Goal: Transaction & Acquisition: Book appointment/travel/reservation

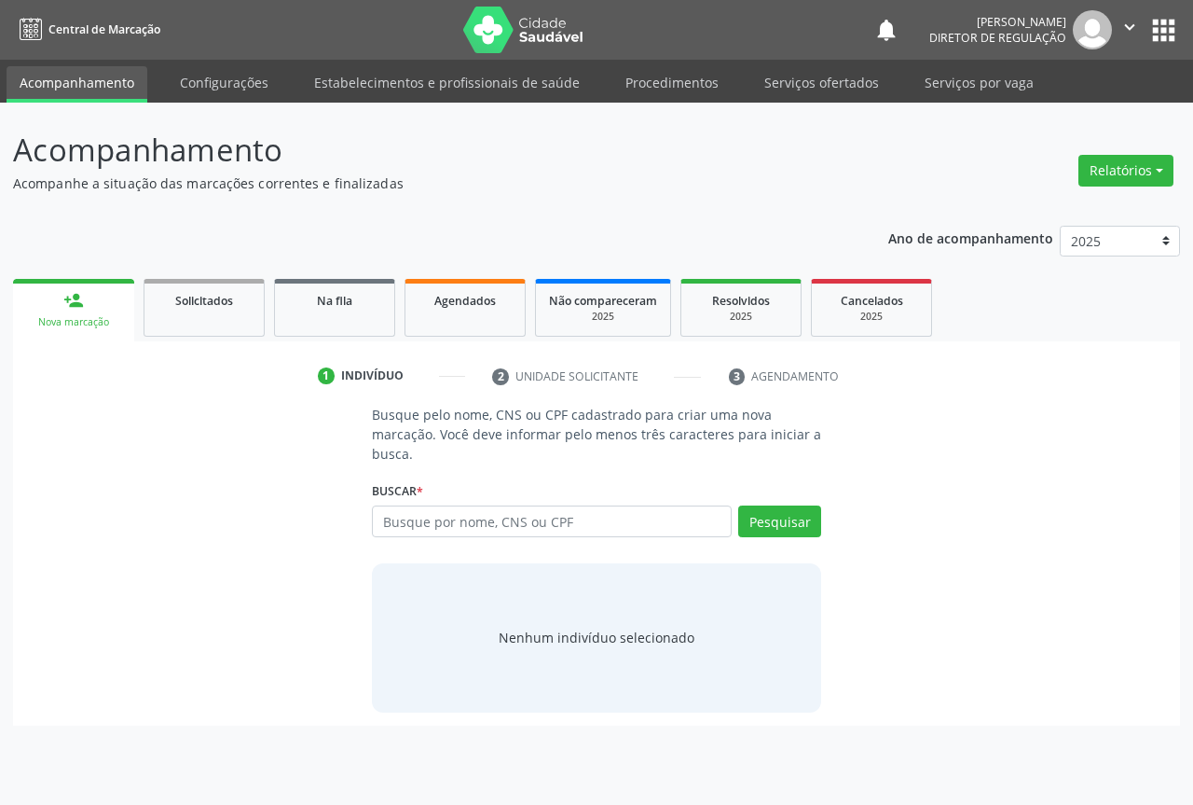
click at [449, 521] on input "text" at bounding box center [552, 521] width 360 height 32
type input "[PERSON_NAME]"
click at [783, 522] on button "Pesquisar" at bounding box center [779, 521] width 83 height 32
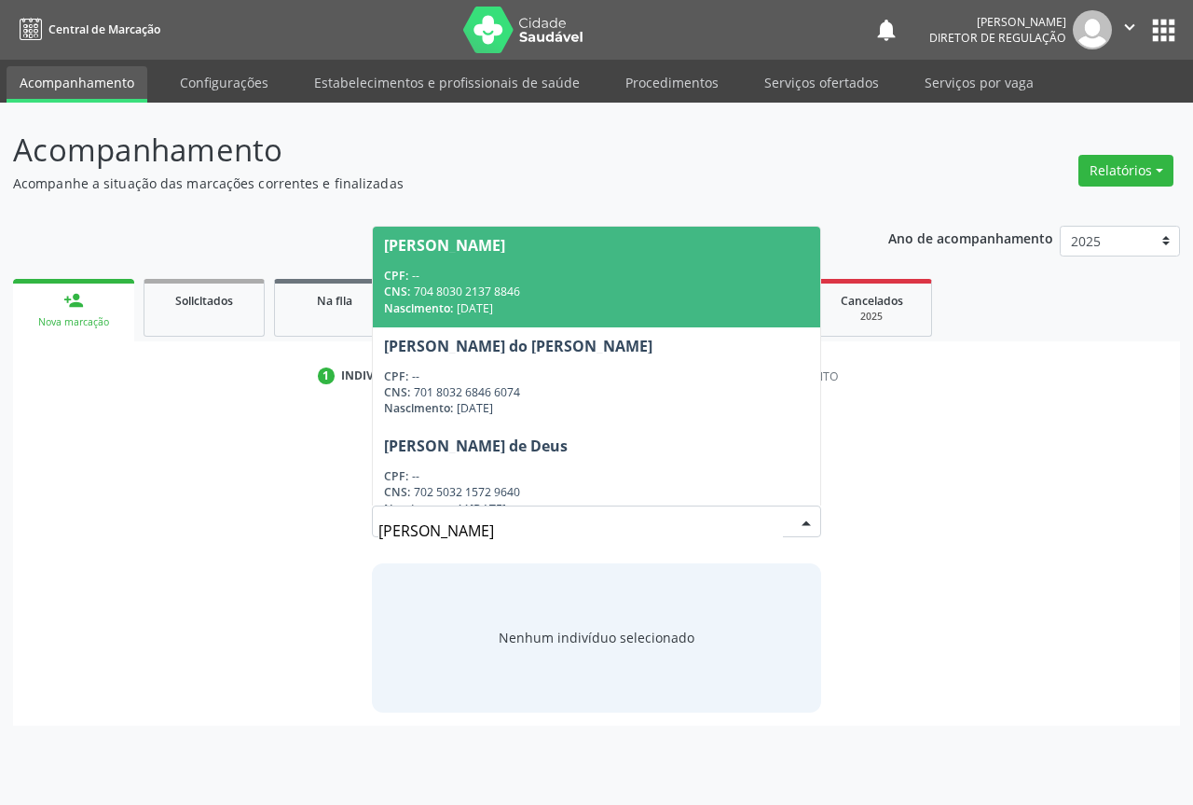
click at [578, 278] on div "CPF: --" at bounding box center [596, 276] width 425 height 16
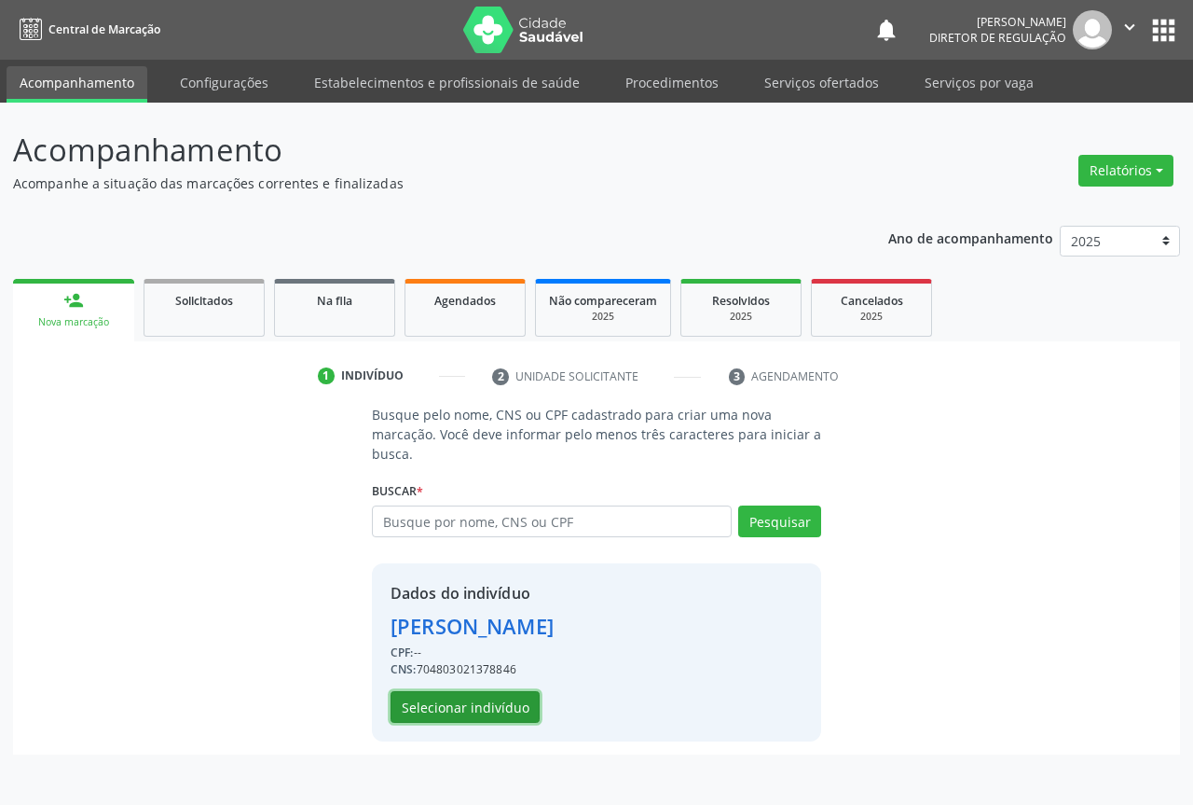
click at [483, 695] on button "Selecionar indivíduo" at bounding box center [465, 707] width 149 height 32
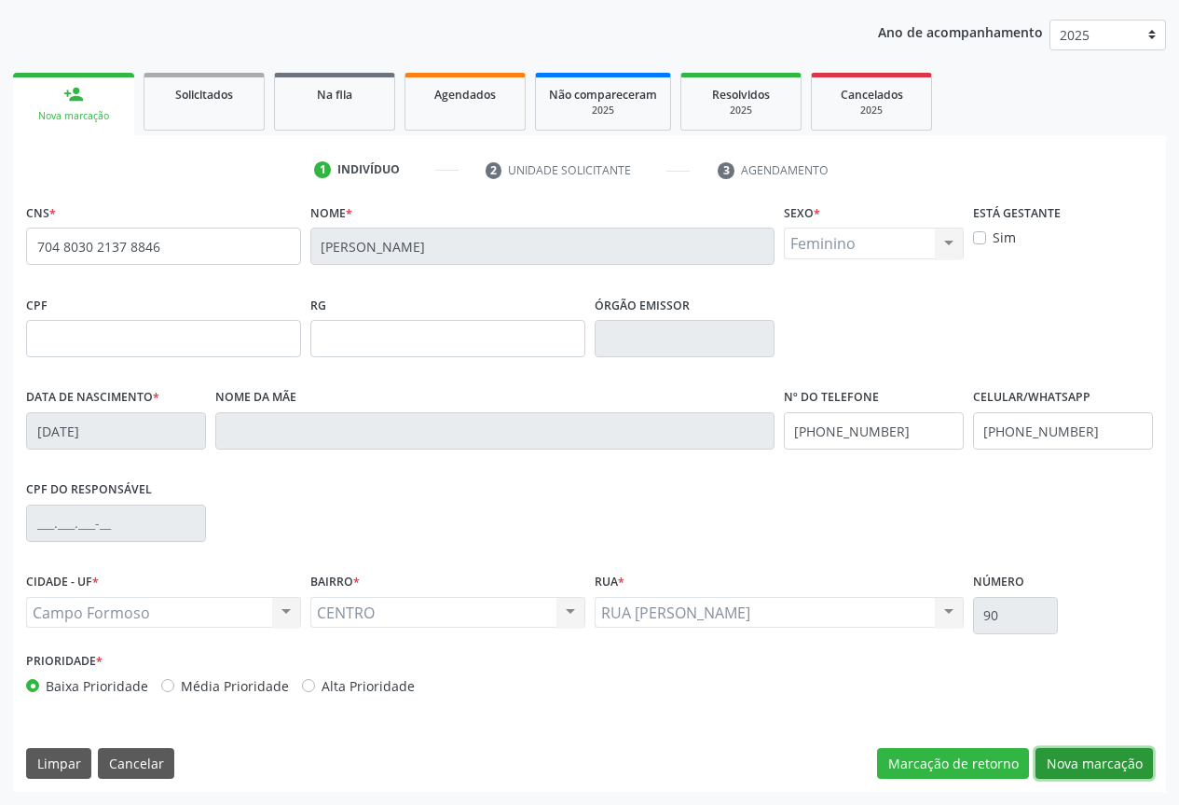
click at [1110, 765] on button "Nova marcação" at bounding box center [1094, 764] width 117 height 32
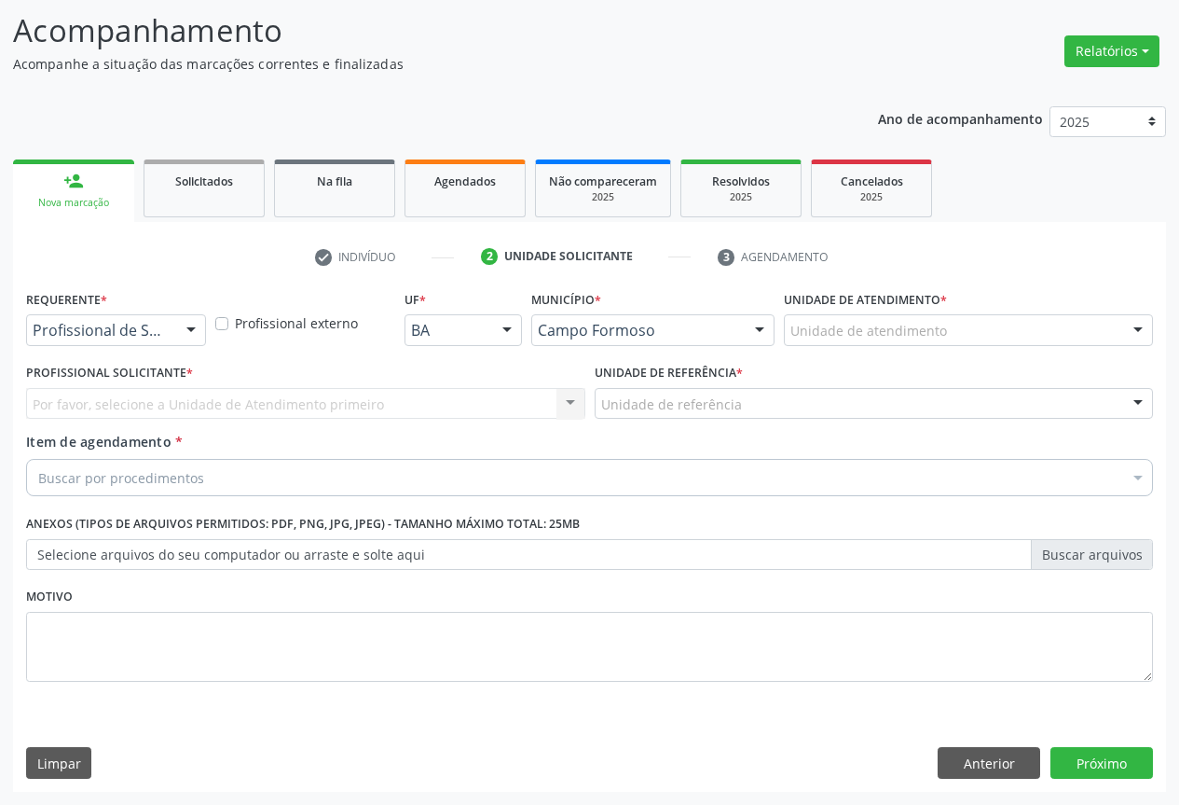
scroll to position [119, 0]
click at [172, 324] on div "Profissional de Saúde Paciente Nenhum resultado encontrado para: " " Não há nen…" at bounding box center [116, 330] width 180 height 32
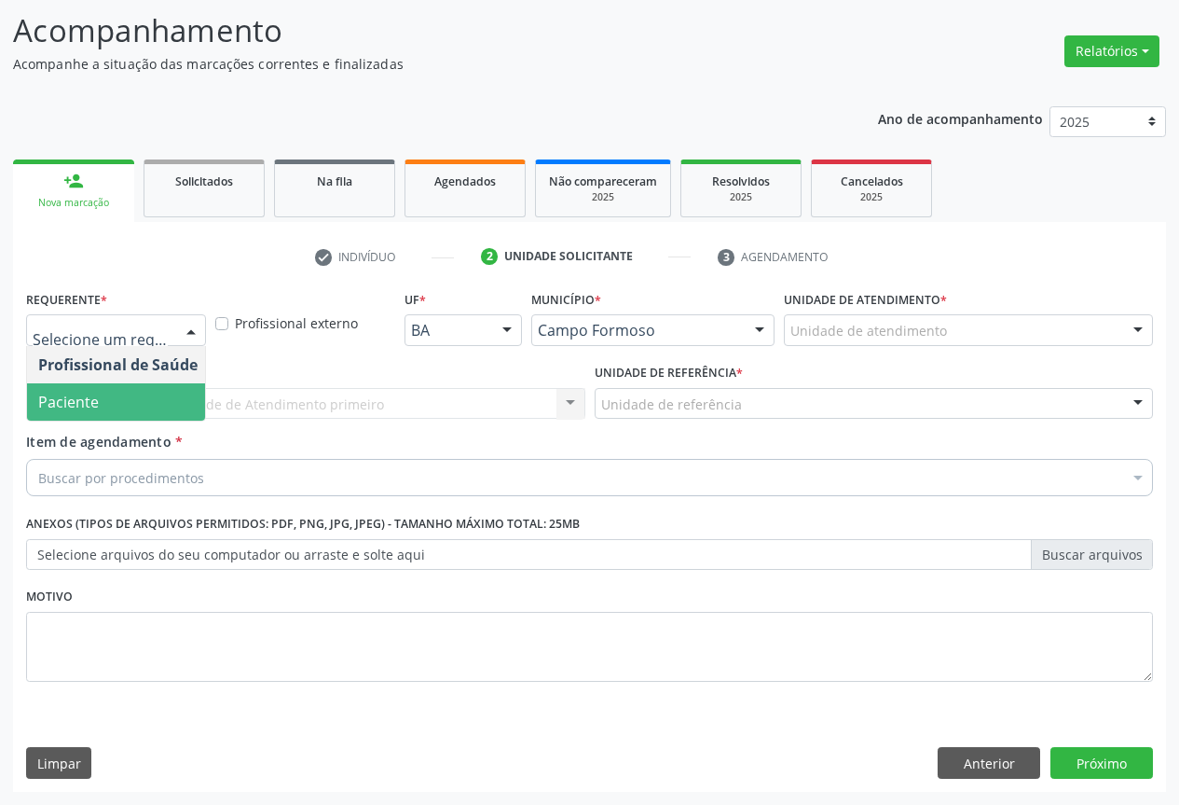
click at [159, 392] on span "Paciente" at bounding box center [118, 401] width 182 height 37
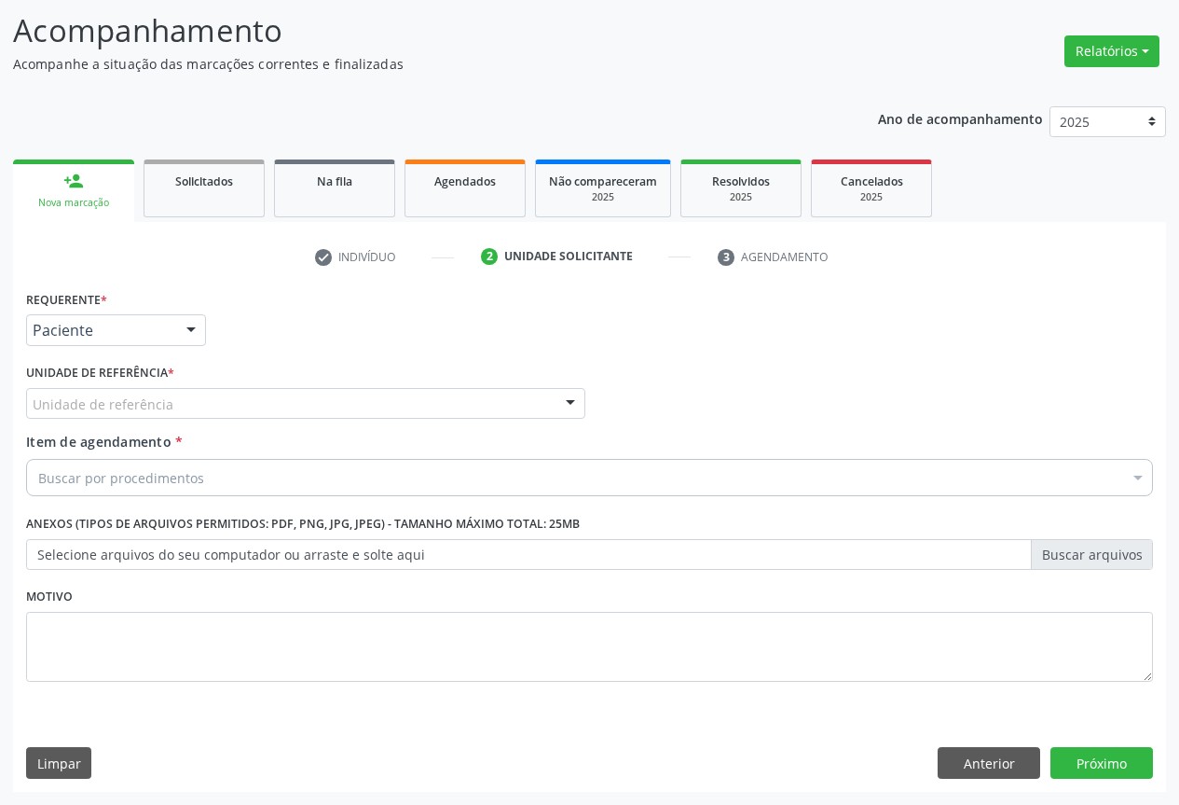
click at [333, 414] on div "Unidade de referência" at bounding box center [305, 404] width 559 height 32
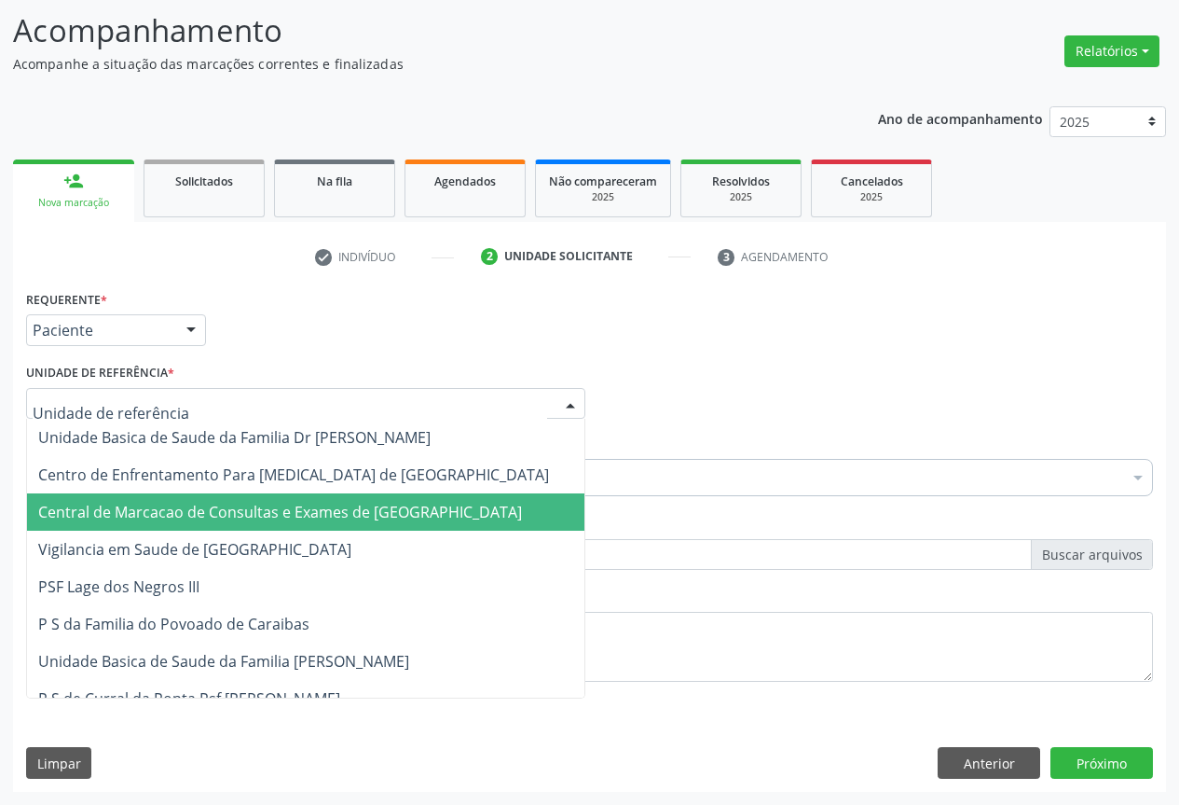
click at [336, 504] on span "Central de Marcacao de Consultas e Exames de [GEOGRAPHIC_DATA]" at bounding box center [280, 512] width 484 height 21
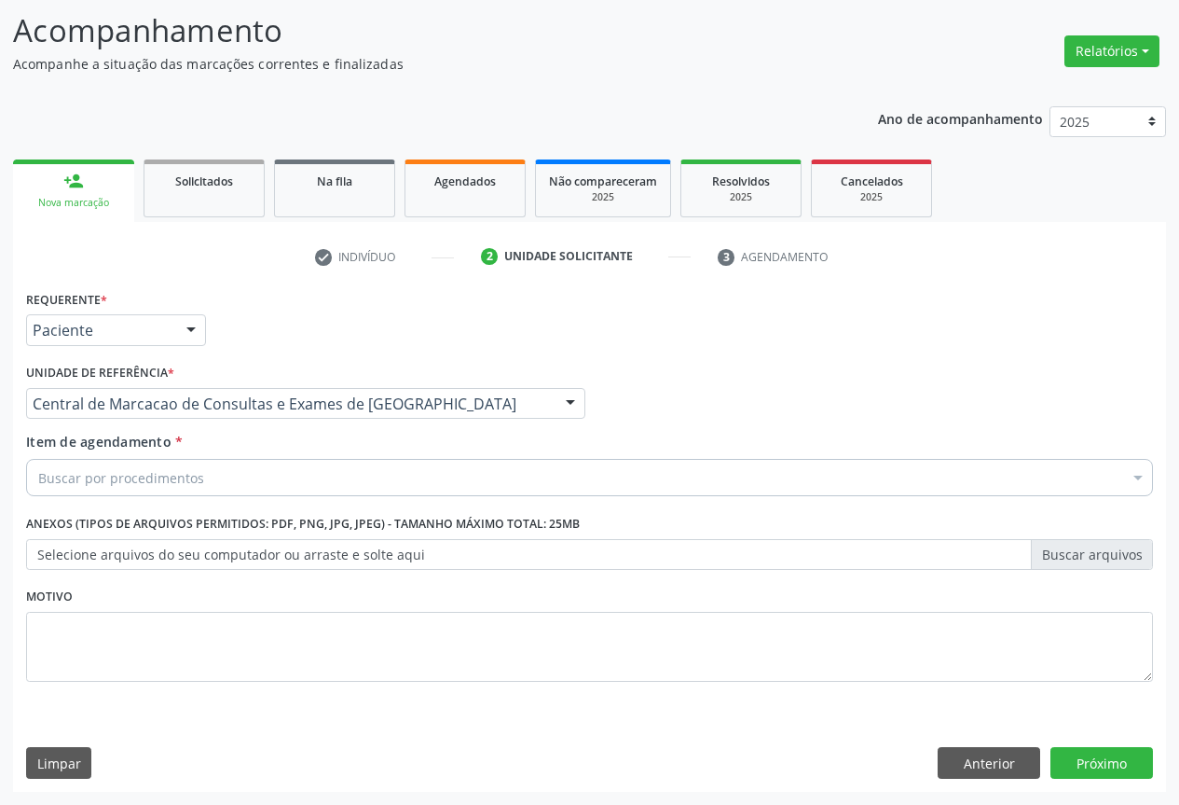
click at [338, 481] on div "Buscar por procedimentos" at bounding box center [589, 477] width 1127 height 37
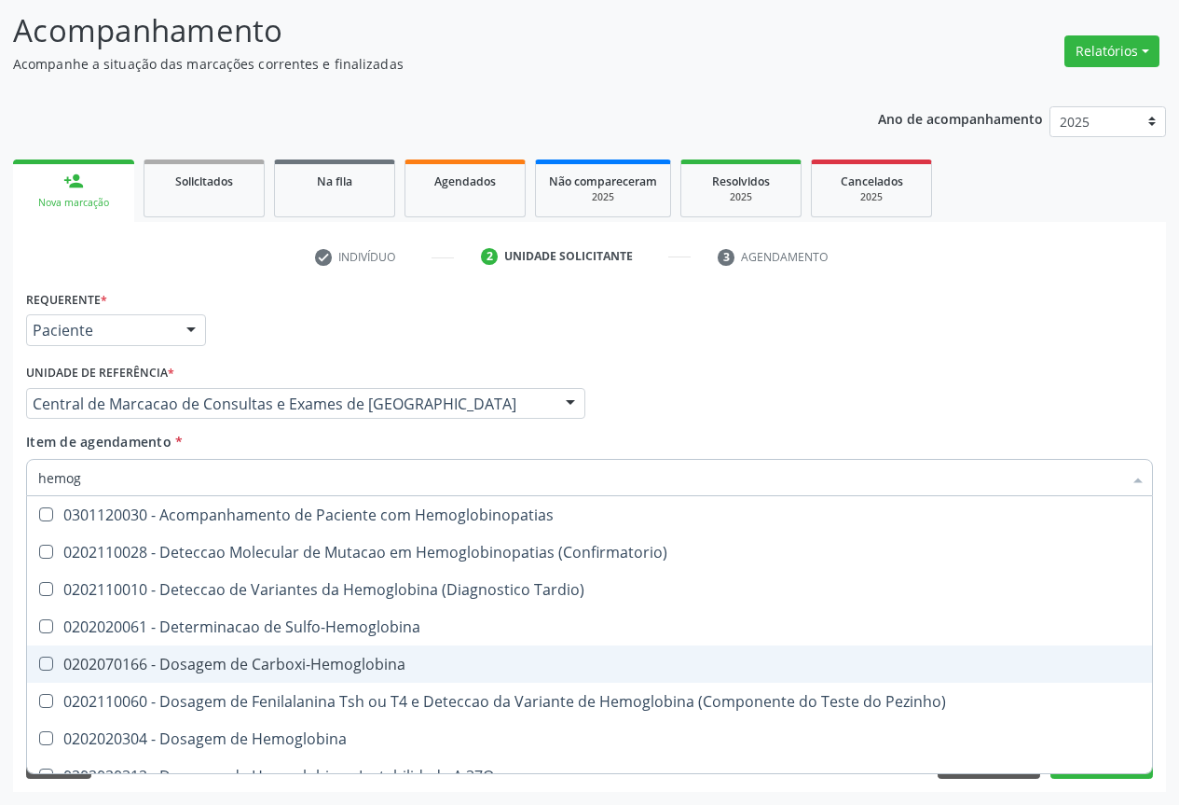
type input "hemogr"
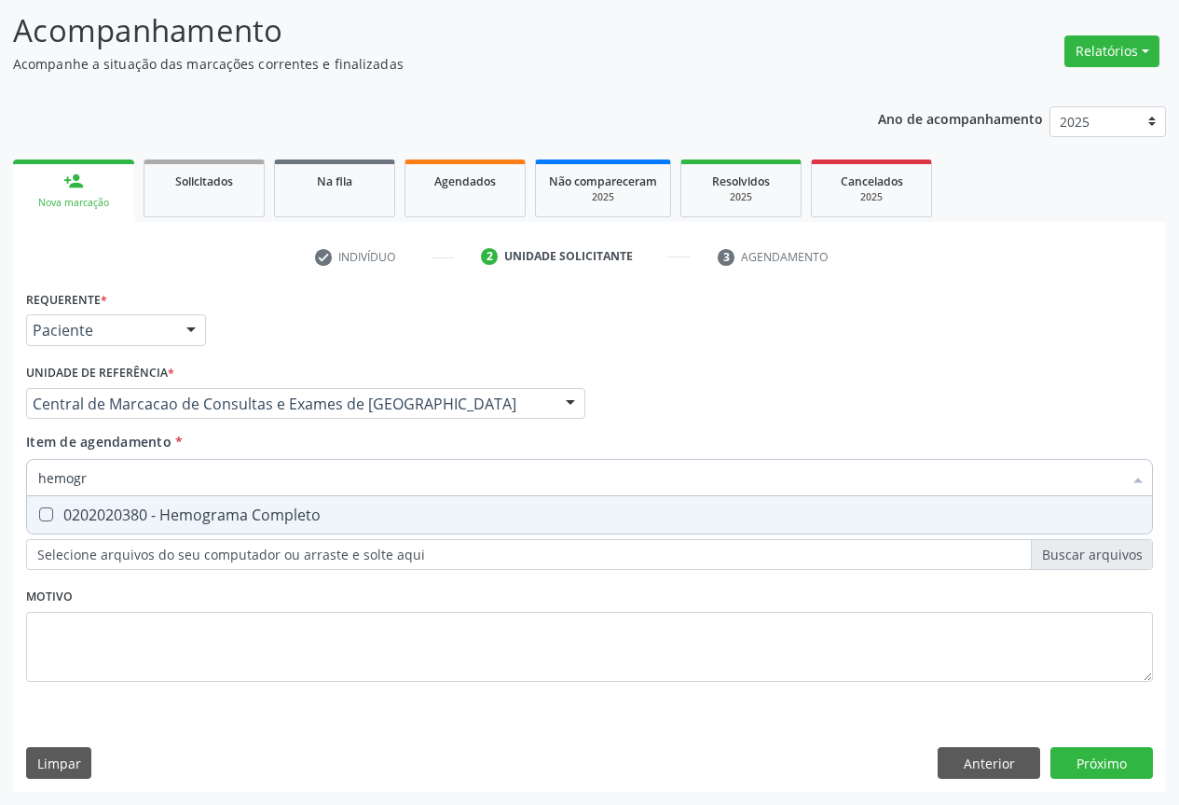
click at [340, 513] on div "0202020380 - Hemograma Completo" at bounding box center [589, 514] width 1103 height 15
checkbox Completo "true"
click at [956, 436] on div "Item de agendamento * hemogr Desfazer seleção 0202020380 - Hemograma Completo N…" at bounding box center [589, 461] width 1127 height 59
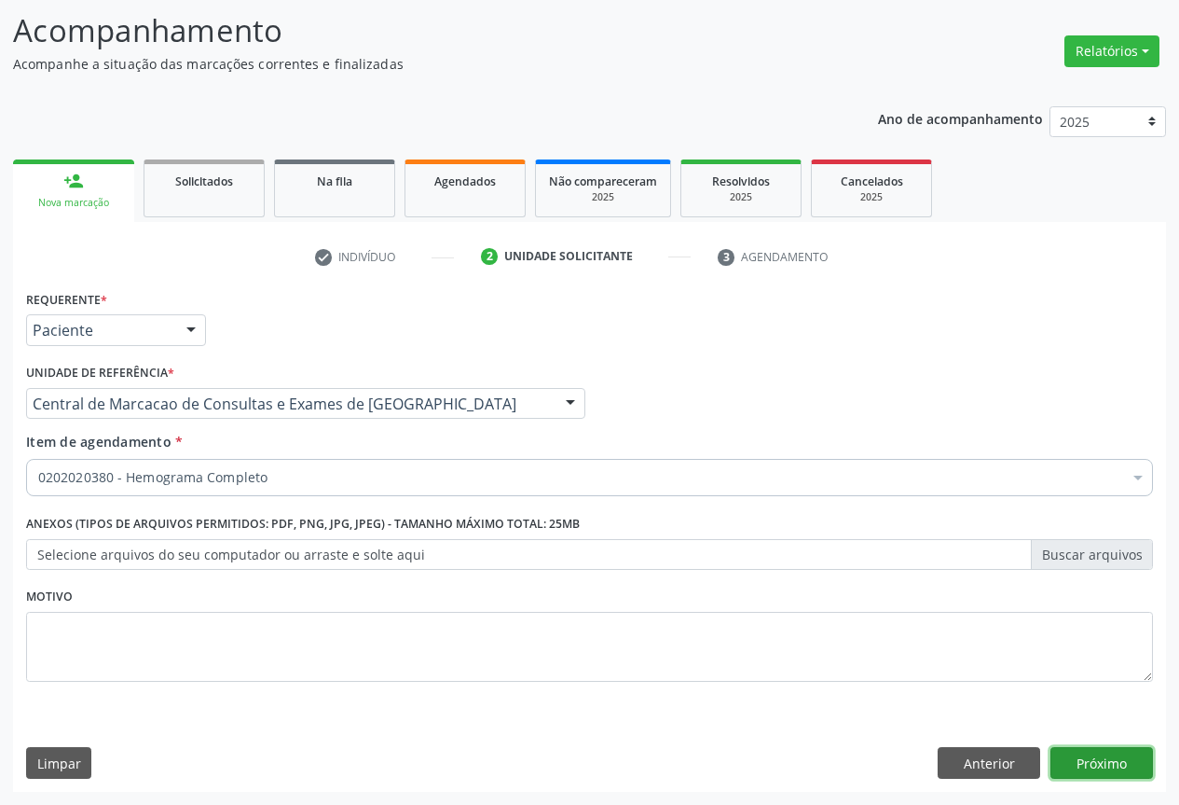
click at [1085, 766] on button "Próximo" at bounding box center [1102, 763] width 103 height 32
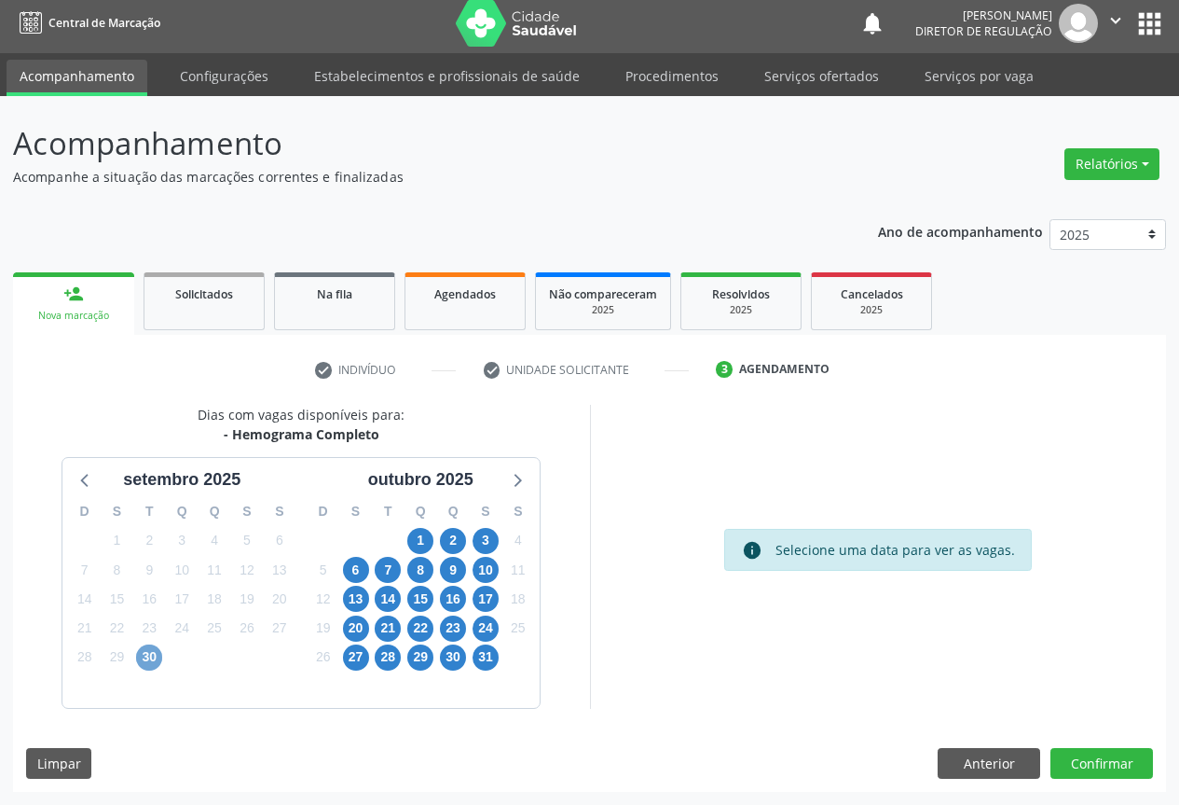
click at [151, 653] on span "30" at bounding box center [149, 657] width 26 height 26
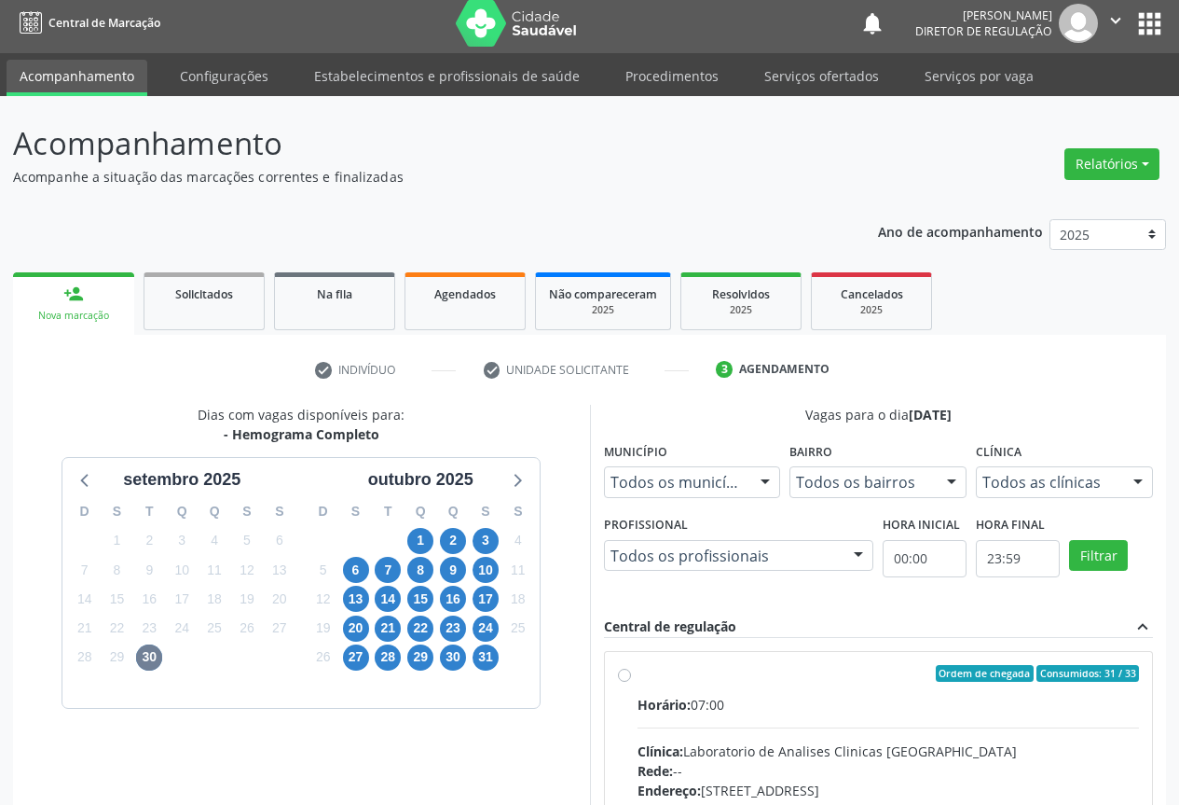
click at [756, 711] on div "Horário: 07:00" at bounding box center [889, 705] width 503 height 20
click at [631, 682] on input "Ordem de chegada Consumidos: 31 / 33 Horário: 07:00 Clínica: Laboratorio de Ana…" at bounding box center [624, 673] width 13 height 17
radio input "true"
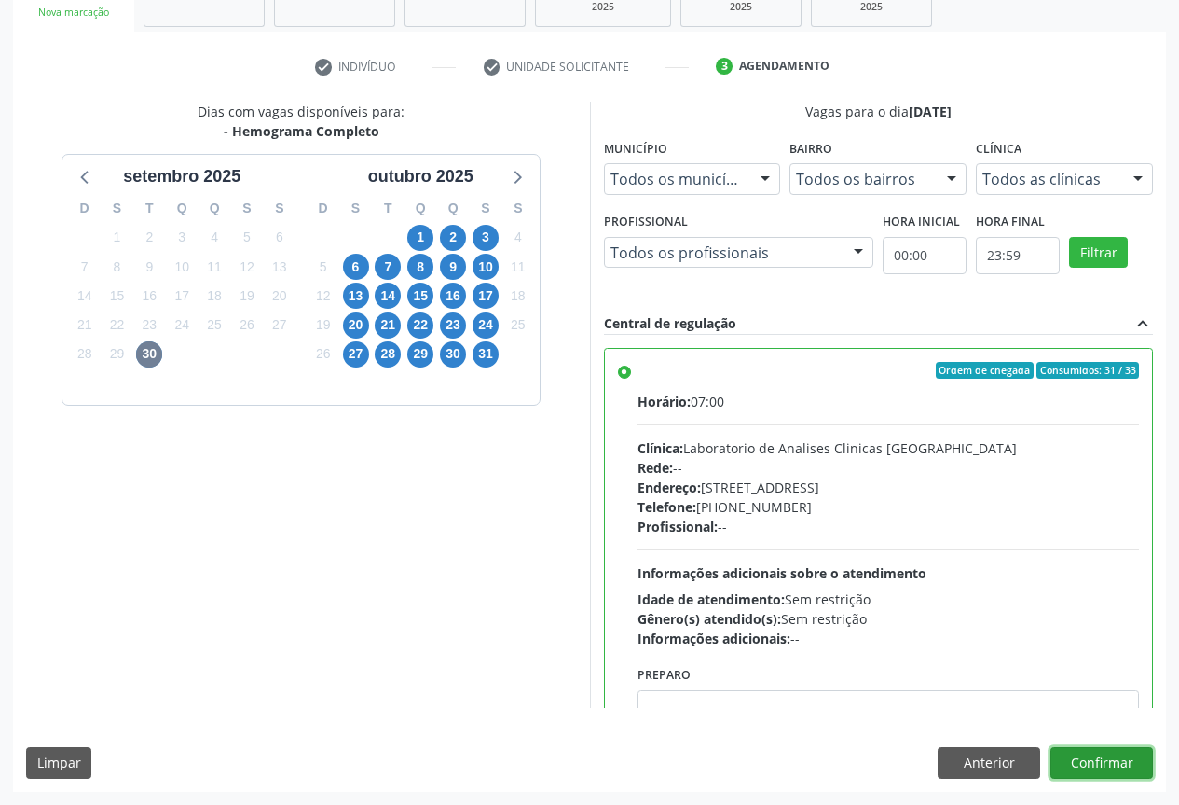
click at [1132, 767] on button "Confirmar" at bounding box center [1102, 763] width 103 height 32
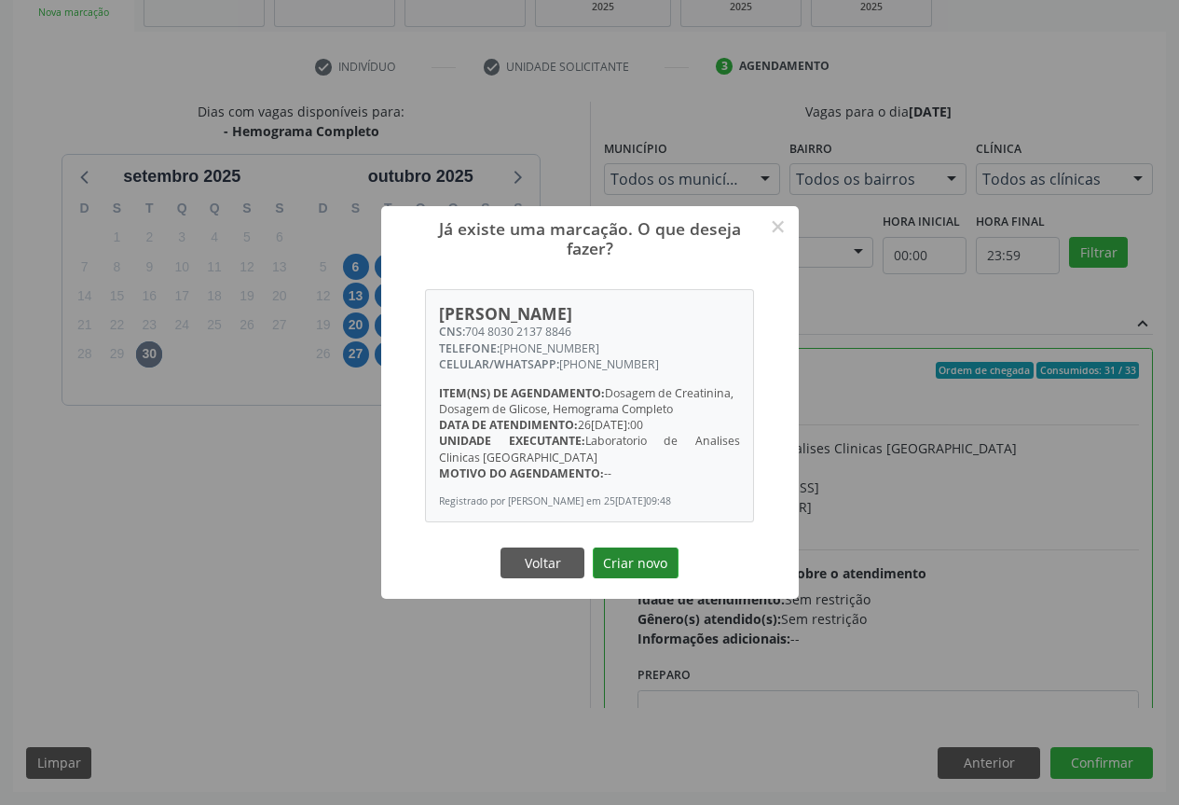
click at [632, 576] on button "Criar novo" at bounding box center [636, 563] width 86 height 32
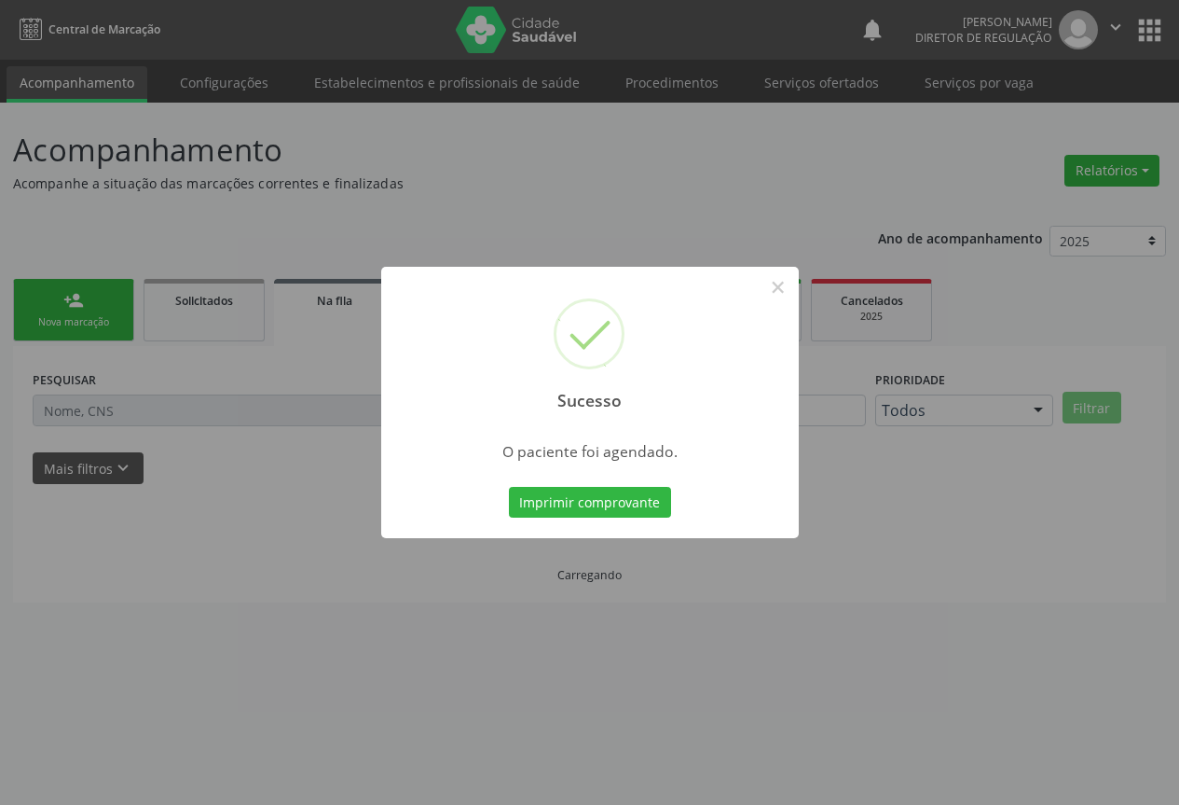
scroll to position [0, 0]
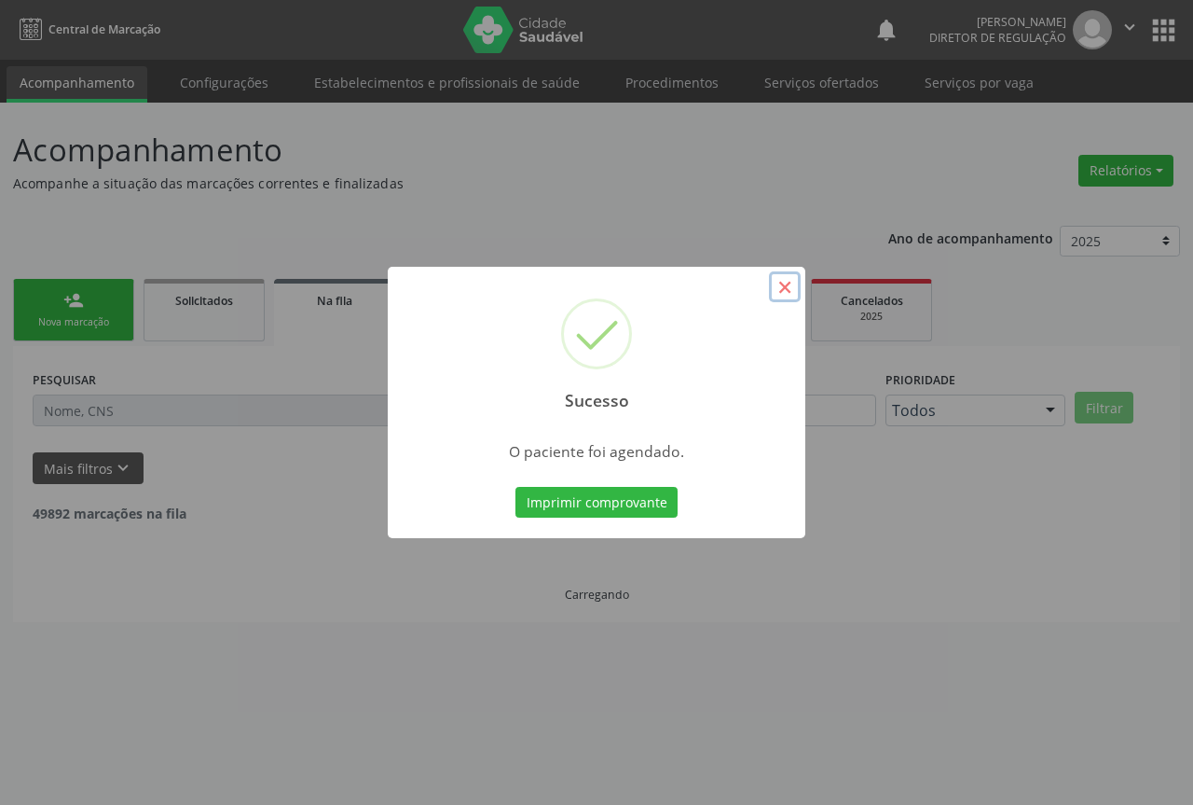
click at [781, 302] on button "×" at bounding box center [785, 287] width 32 height 32
